Goal: Task Accomplishment & Management: Use online tool/utility

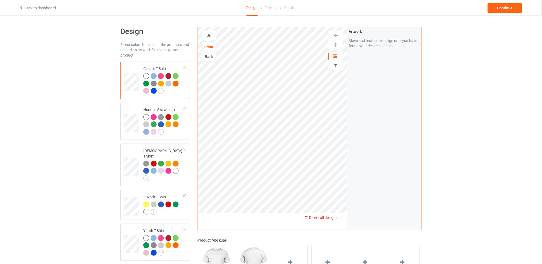
click at [337, 218] on span "Delete all designs" at bounding box center [323, 218] width 28 height 4
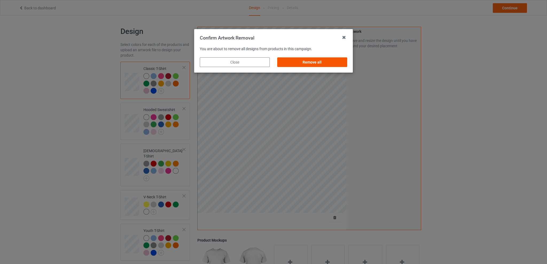
click at [319, 63] on div "Remove all" at bounding box center [312, 62] width 70 height 10
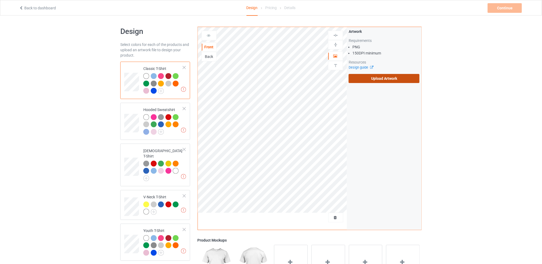
click at [368, 79] on label "Upload Artwork" at bounding box center [383, 78] width 71 height 9
click at [0, 0] on input "Upload Artwork" at bounding box center [0, 0] width 0 height 0
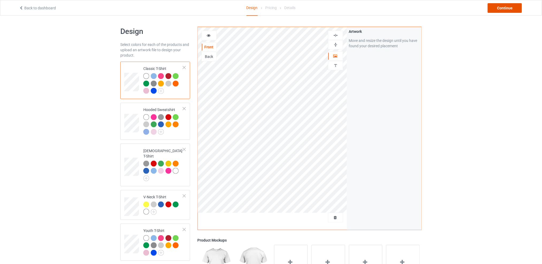
click at [502, 7] on div "Continue" at bounding box center [504, 8] width 34 height 10
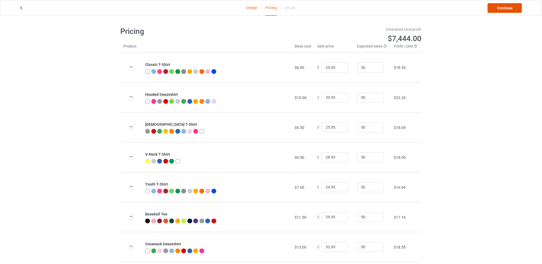
click at [502, 7] on link "Continue" at bounding box center [504, 8] width 34 height 10
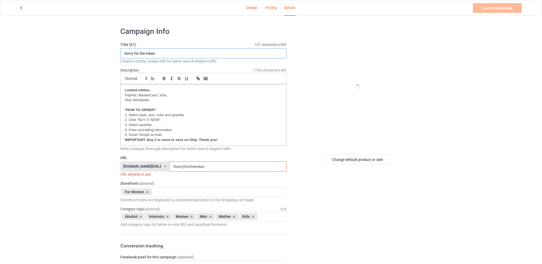
drag, startPoint x: 177, startPoint y: 52, endPoint x: 95, endPoint y: 52, distance: 82.3
type input "My mind is a dangerous place"
drag, startPoint x: 219, startPoint y: 169, endPoint x: 159, endPoint y: 169, distance: 59.6
click at [159, 169] on div "[DOMAIN_NAME][URL] [DOMAIN_NAME][URL] [DOMAIN_NAME][URL] [DOMAIN_NAME][URL] 5d7…" at bounding box center [203, 167] width 166 height 10
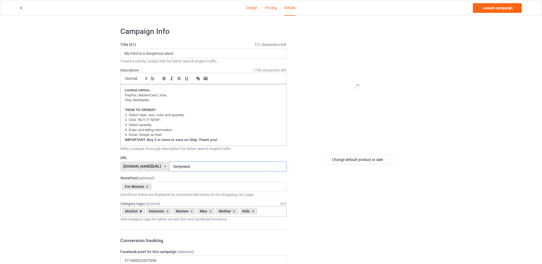
type input "fsmymind"
click at [141, 211] on icon at bounding box center [140, 211] width 3 height 3
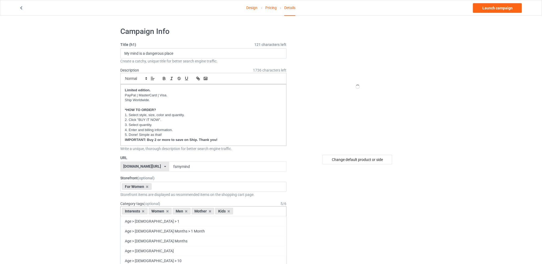
click at [142, 211] on icon at bounding box center [143, 211] width 3 height 3
click at [160, 212] on icon at bounding box center [159, 211] width 3 height 3
click at [160, 212] on div "Mother" at bounding box center [157, 211] width 23 height 6
click at [165, 211] on icon at bounding box center [164, 211] width 3 height 3
click at [159, 211] on icon at bounding box center [159, 211] width 3 height 3
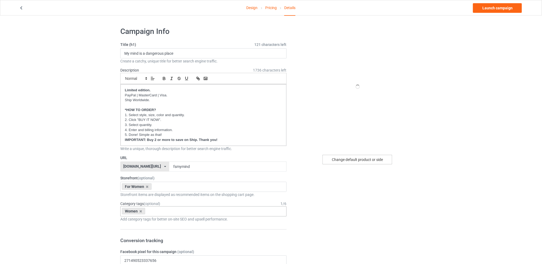
click at [350, 161] on div "Change default product or side" at bounding box center [357, 160] width 70 height 10
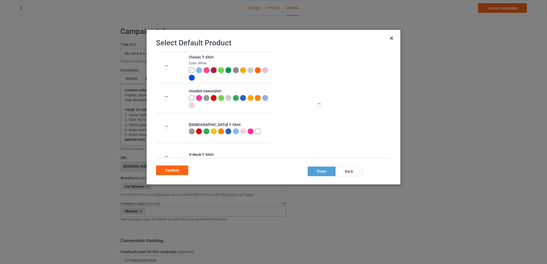
click at [199, 69] on div at bounding box center [199, 70] width 6 height 6
click at [166, 169] on div "Confirm" at bounding box center [172, 171] width 32 height 10
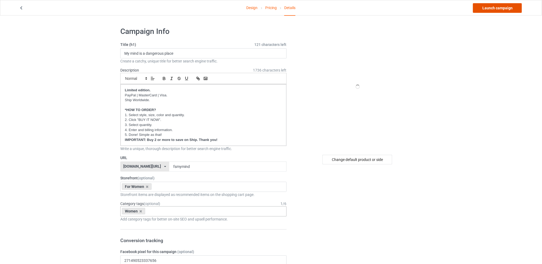
click at [490, 8] on link "Launch campaign" at bounding box center [497, 8] width 49 height 10
